Goal: Task Accomplishment & Management: Complete application form

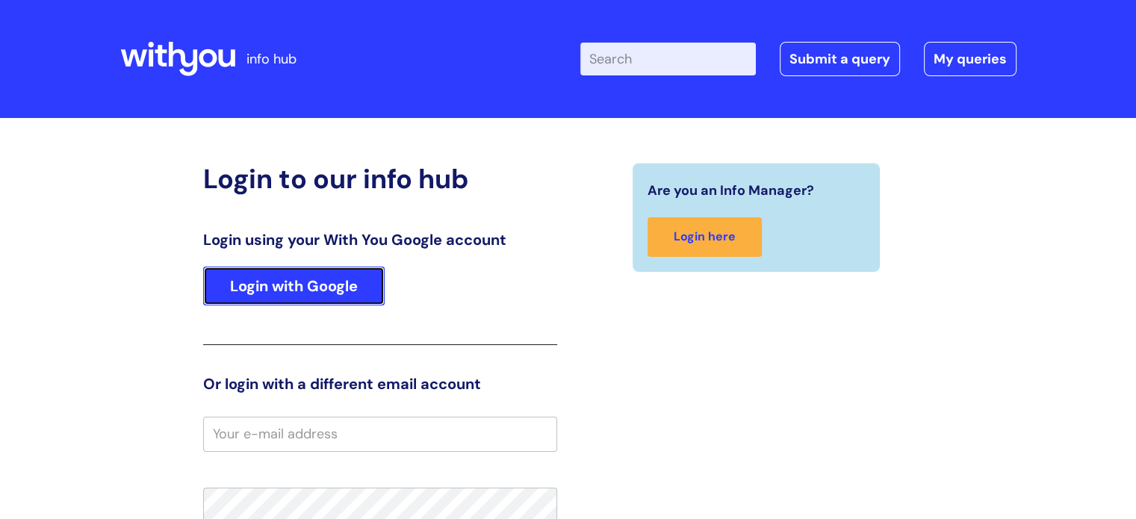
click at [281, 285] on link "Login with Google" at bounding box center [293, 286] width 181 height 39
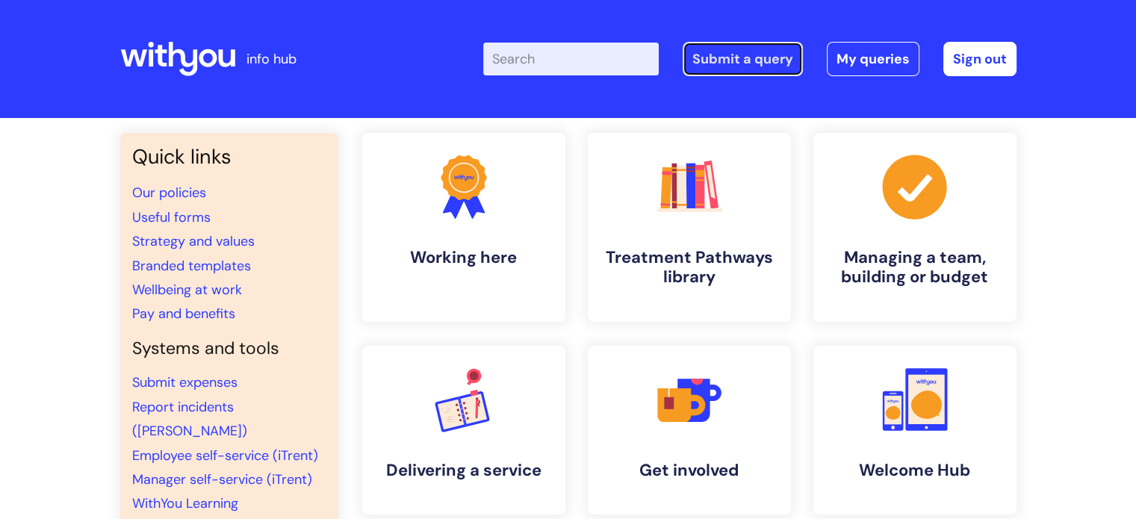
click at [749, 60] on link "Submit a query" at bounding box center [743, 59] width 120 height 34
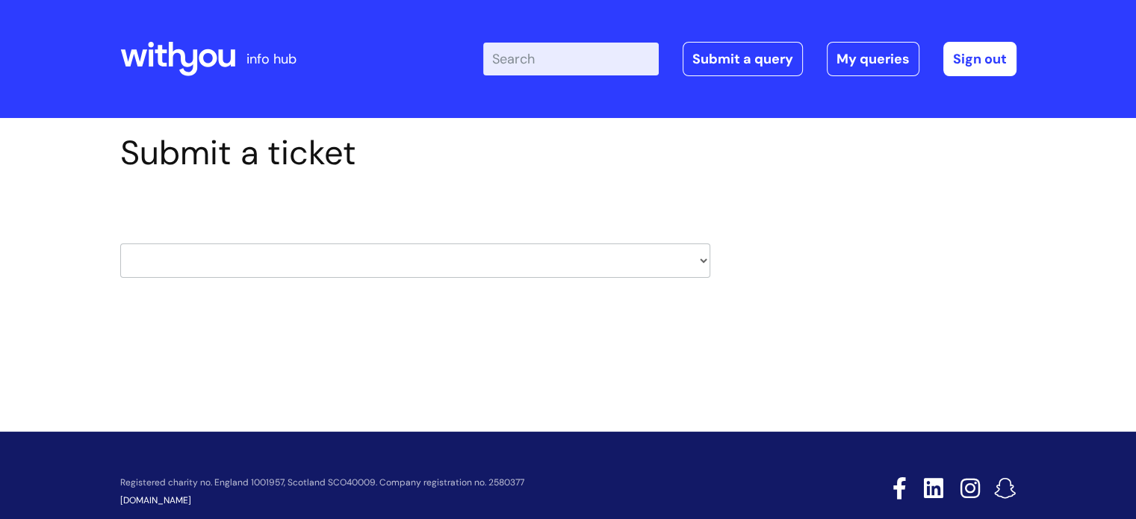
click at [698, 264] on select "HR / People IT and Support Clinical Drug Alerts Finance Accounts Data Support T…" at bounding box center [415, 260] width 590 height 34
select select "it_and_support"
click at [120, 243] on select "HR / People IT and Support Clinical Drug Alerts Finance Accounts Data Support T…" at bounding box center [415, 260] width 590 height 34
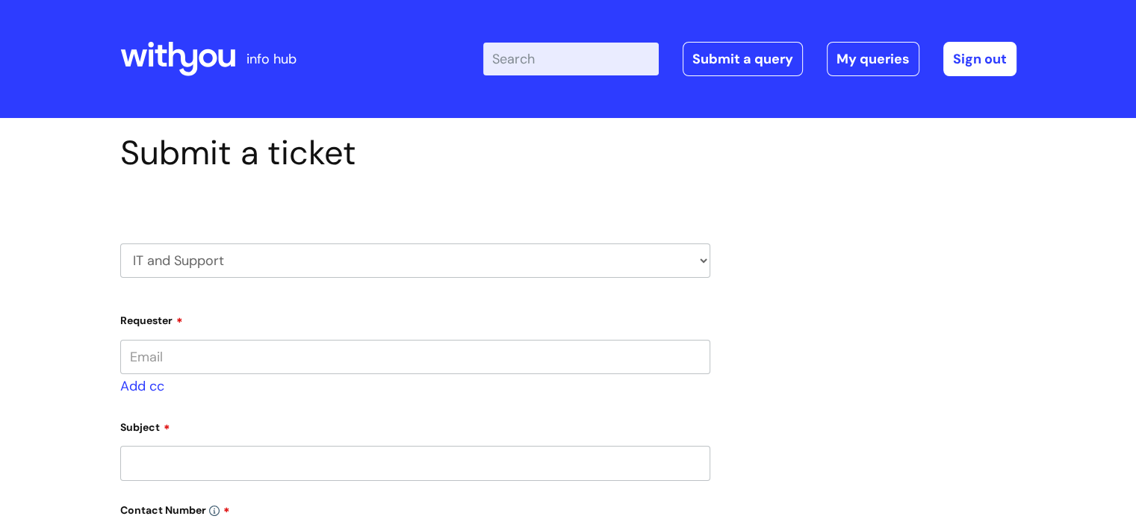
type input "[PERSON_NAME][EMAIL_ADDRESS][PERSON_NAME][DOMAIN_NAME]"
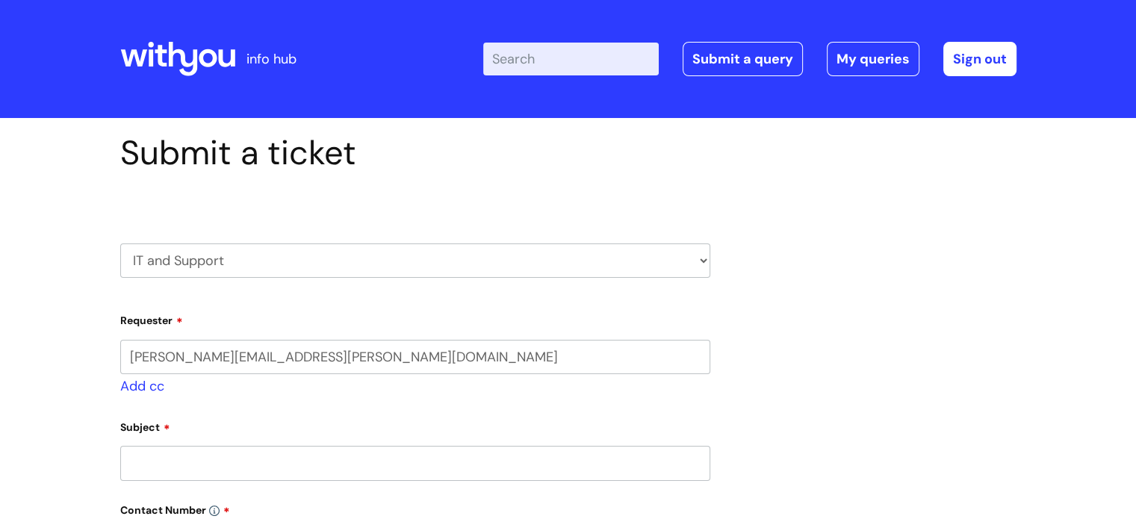
select select "80004418364"
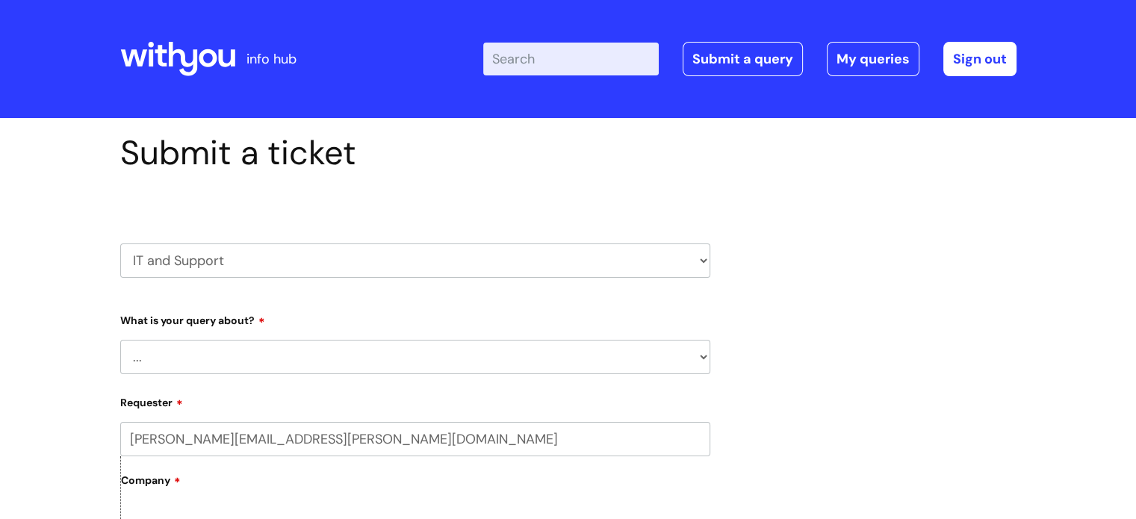
click at [702, 355] on select "... Mobile Phone Reset & MFA Accounts, Starters and Leavers IT Hardware issue I…" at bounding box center [415, 357] width 590 height 34
select select "Mobile Phone Reset & MFA"
click at [120, 340] on select "... Mobile Phone Reset & MFA Accounts, Starters and Leavers IT Hardware issue I…" at bounding box center [415, 357] width 590 height 34
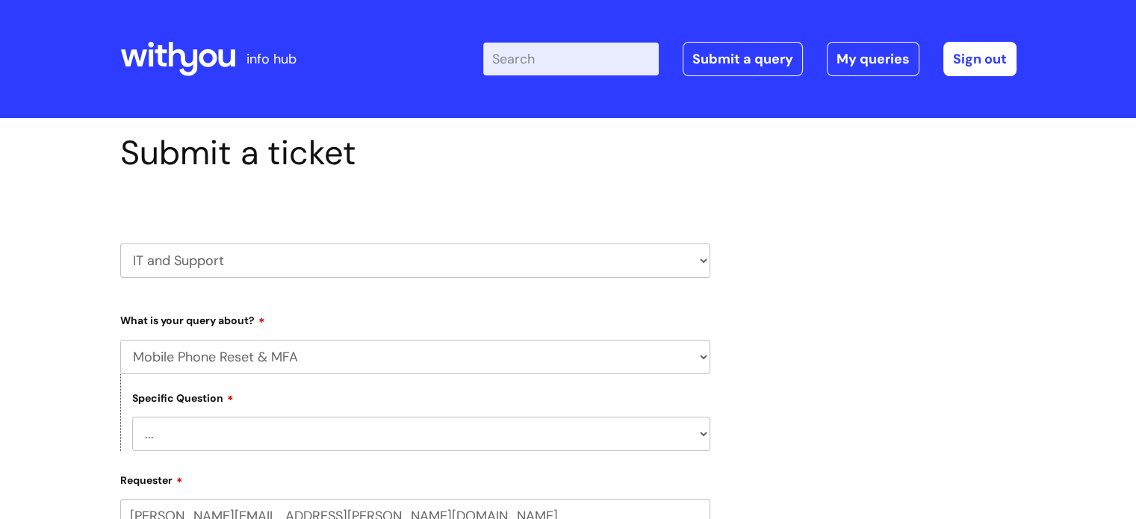
click at [700, 434] on select "... Support with Mobile Phone Reset & MFA" at bounding box center [421, 434] width 578 height 34
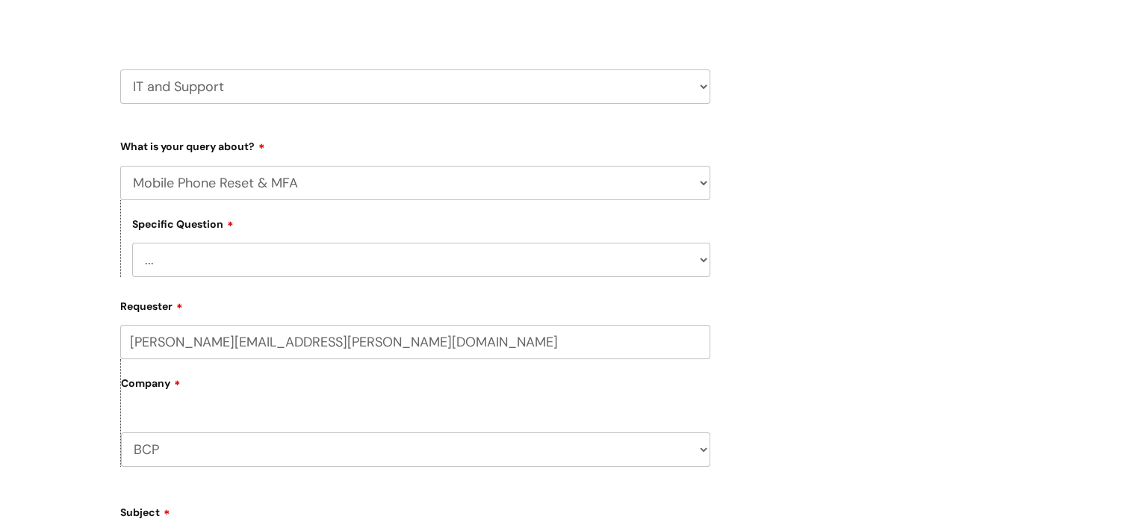
scroll to position [149, 0]
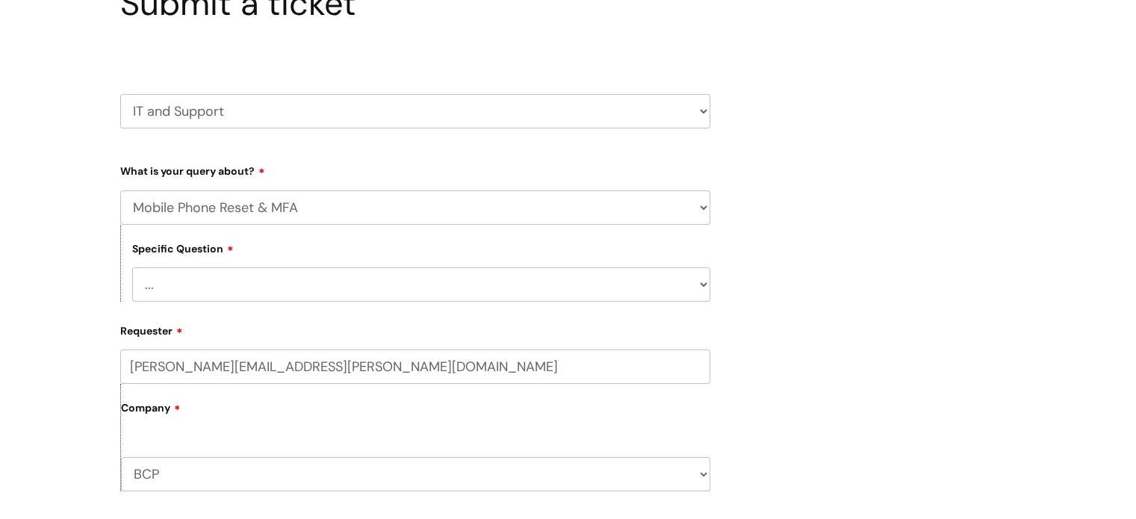
click at [702, 286] on select "... Support with Mobile Phone Reset & MFA" at bounding box center [421, 284] width 578 height 34
select select "Support with Mobile Phone Reset & MFA"
click at [132, 267] on select "... Support with Mobile Phone Reset & MFA" at bounding box center [421, 284] width 578 height 34
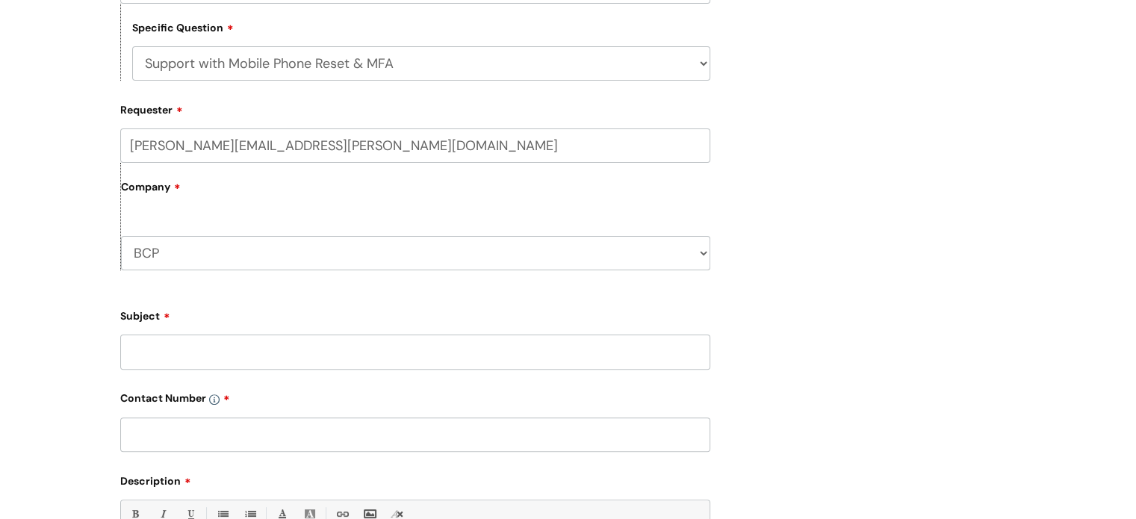
scroll to position [448, 0]
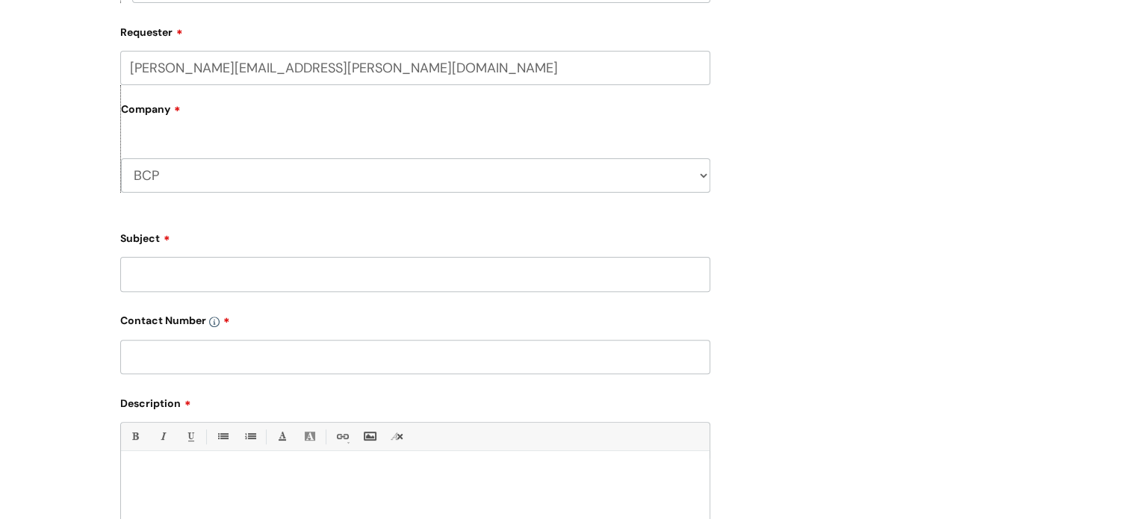
click at [211, 283] on input "Subject" at bounding box center [415, 274] width 590 height 34
type input "MFA issue"
click at [226, 361] on input "text" at bounding box center [415, 357] width 590 height 34
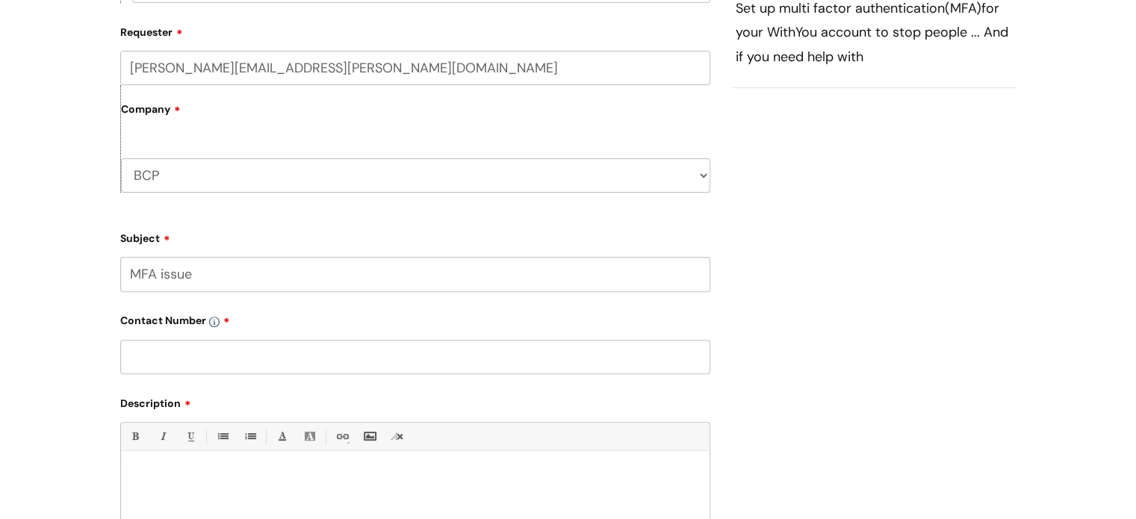
click at [170, 476] on p at bounding box center [415, 476] width 566 height 13
click at [192, 361] on input "text" at bounding box center [415, 357] width 590 height 34
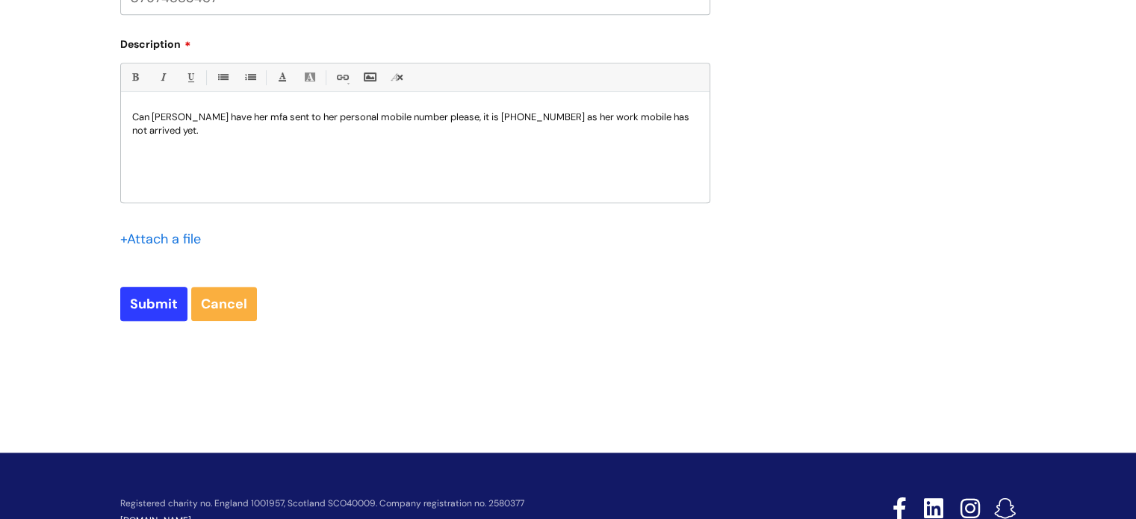
scroll to position [860, 0]
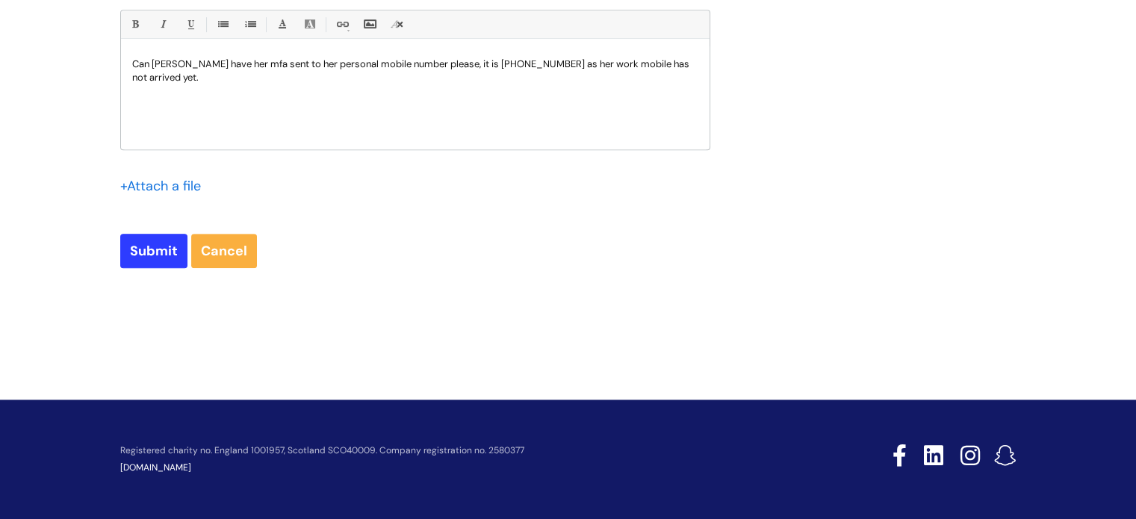
type input "07974883457"
click at [205, 83] on p "Can [PERSON_NAME] have her mfa sent to her personal mobile number please, it is…" at bounding box center [415, 71] width 566 height 27
click at [147, 243] on input "Submit" at bounding box center [153, 251] width 67 height 34
type input "Please Wait..."
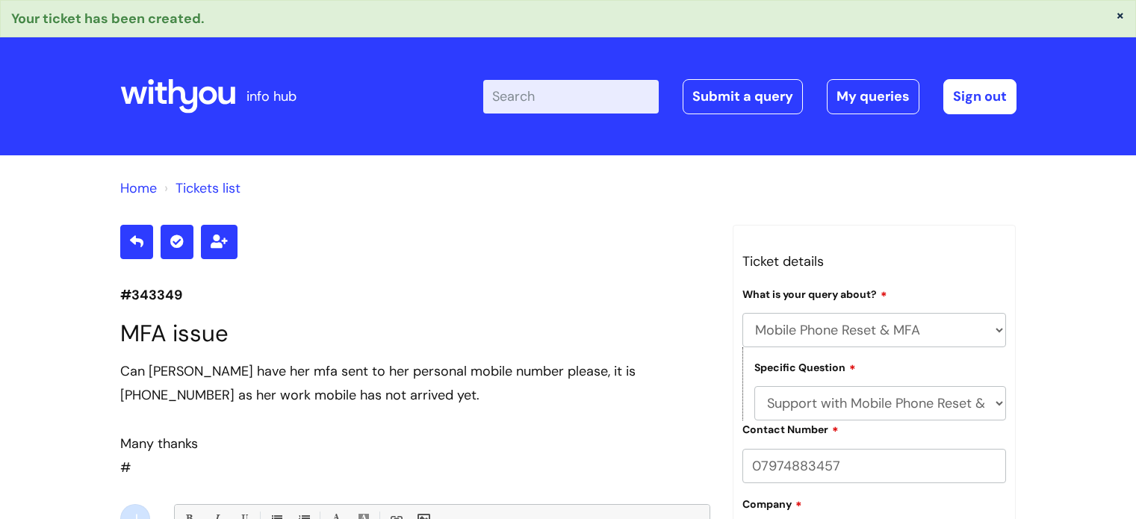
select select "Mobile Phone Reset & MFA"
select select "Support with Mobile Phone Reset & MFA"
